Goal: Navigation & Orientation: Find specific page/section

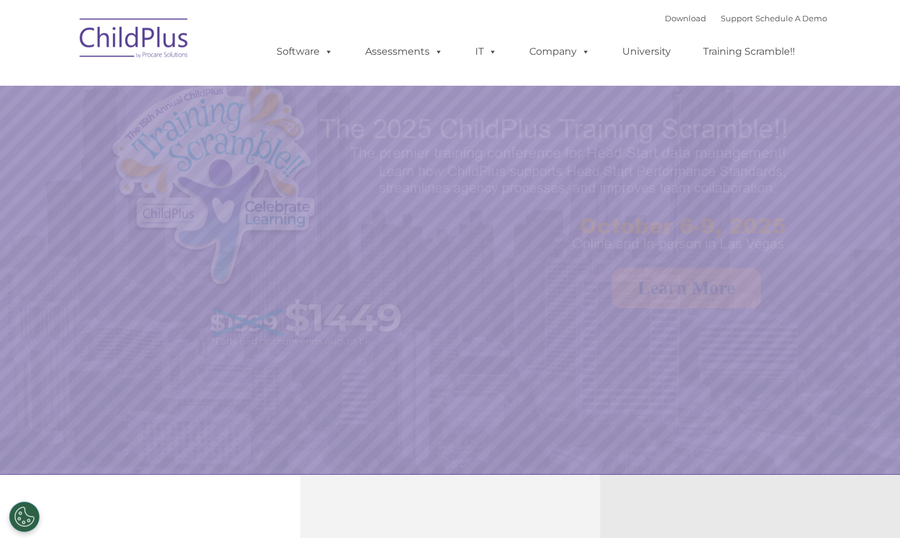
select select "MEDIUM"
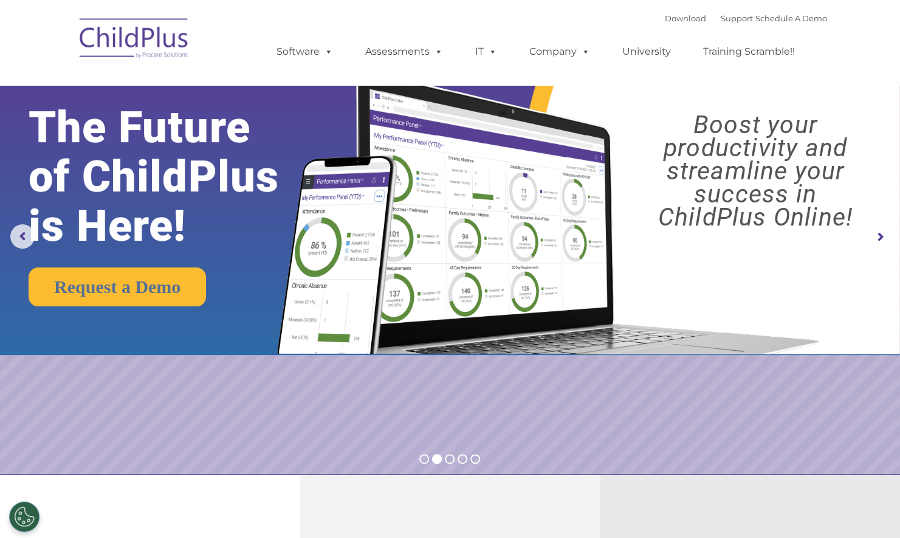
click at [154, 35] on img at bounding box center [135, 40] width 122 height 61
click at [721, 22] on link "Support" at bounding box center [737, 18] width 32 height 10
click at [665, 16] on link "Download" at bounding box center [685, 18] width 41 height 10
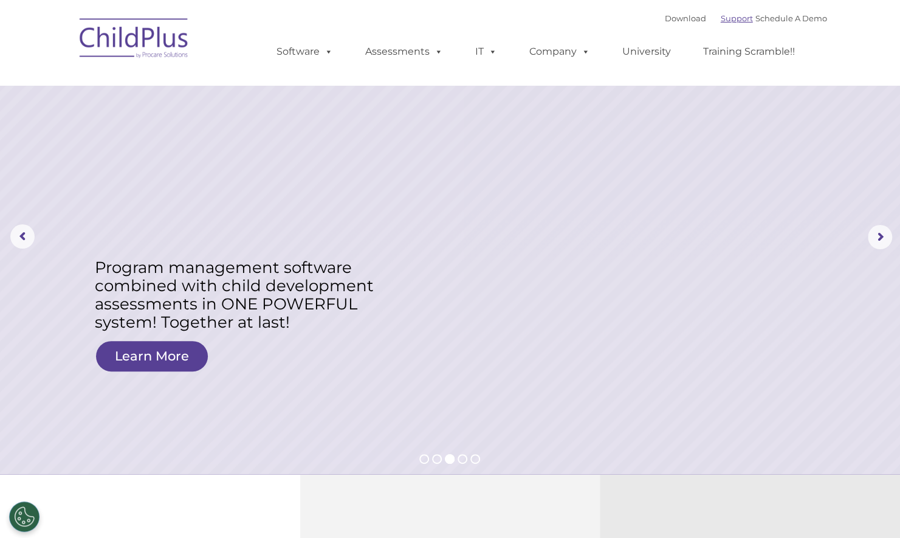
click at [727, 17] on link "Support" at bounding box center [737, 18] width 32 height 10
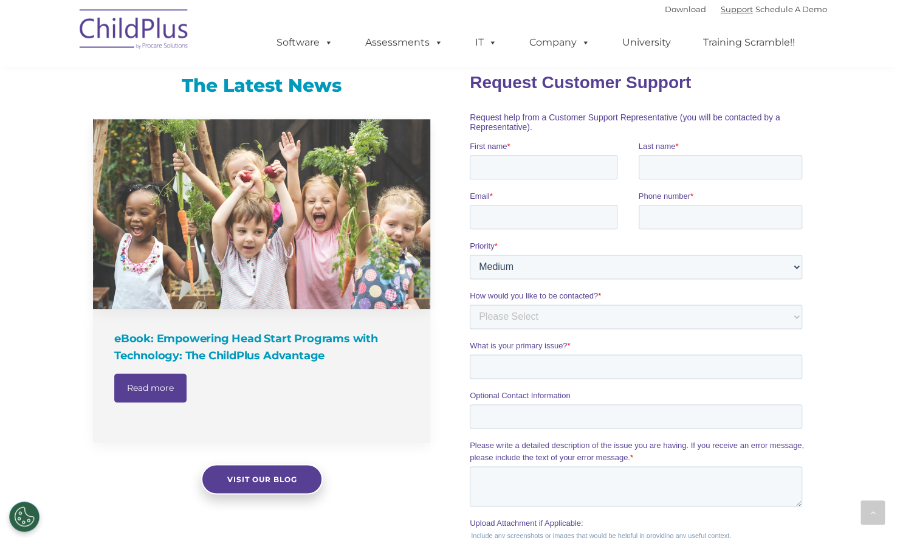
scroll to position [789, 0]
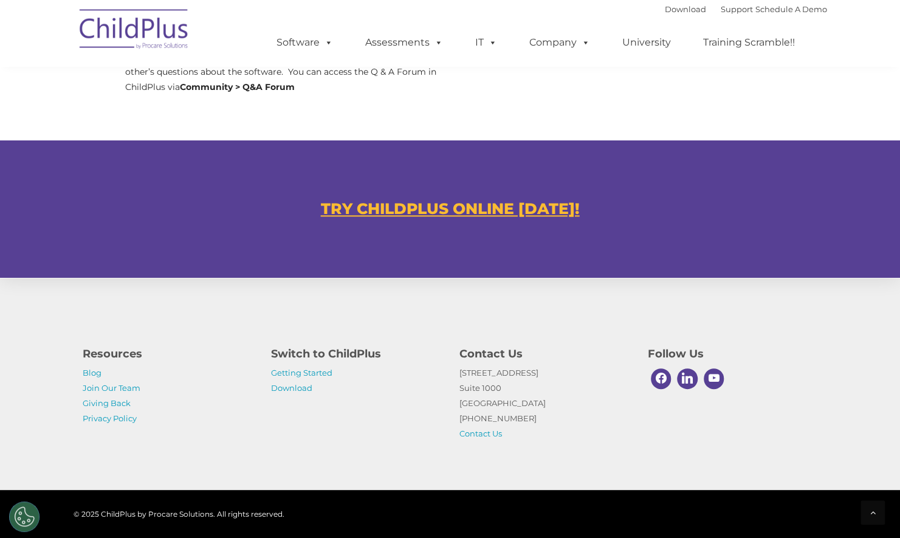
scroll to position [677, 0]
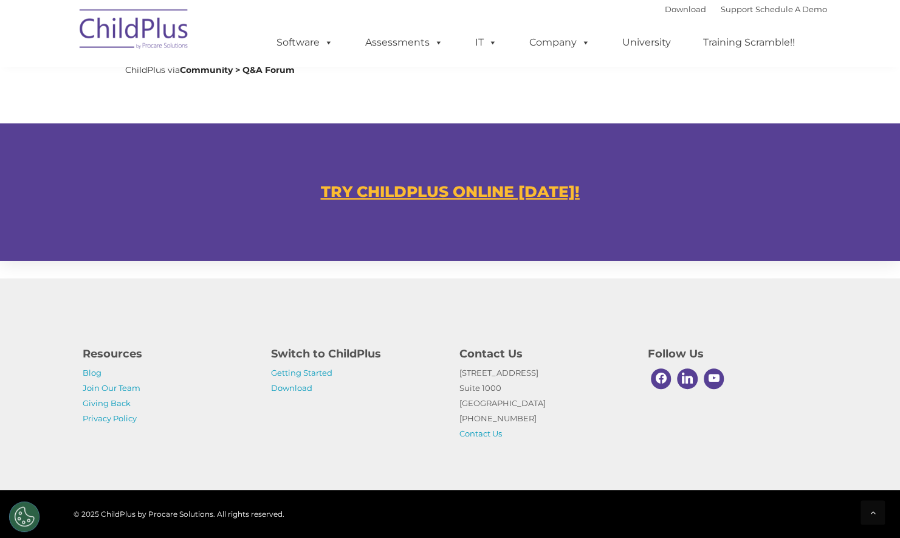
click at [451, 196] on u "TRY CHILDPLUS ONLINE TODAY!" at bounding box center [450, 191] width 259 height 18
